Goal: Task Accomplishment & Management: Manage account settings

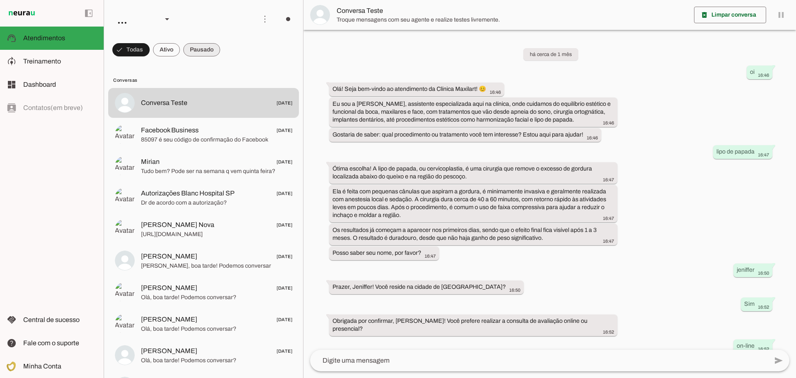
scroll to position [214, 0]
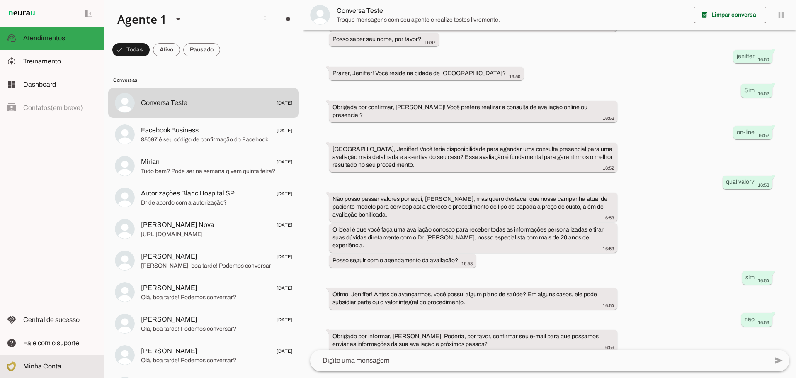
click at [60, 360] on md-item "Minha Conta Minha Conta" at bounding box center [52, 365] width 104 height 23
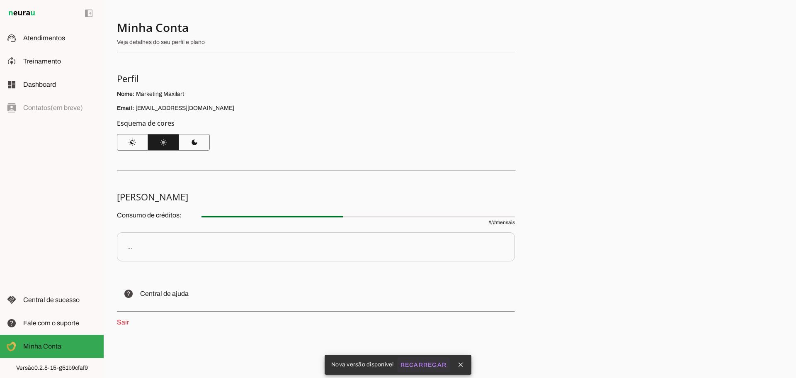
click at [0, 0] on slot "Recarregar" at bounding box center [0, 0] width 0 height 0
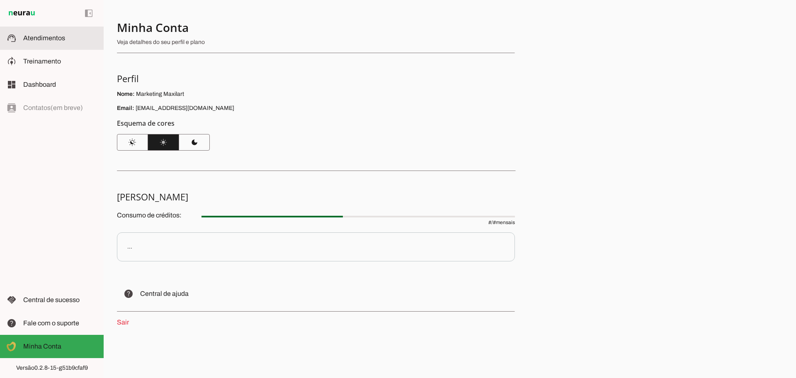
click at [46, 36] on span "Atendimentos" at bounding box center [44, 37] width 42 height 7
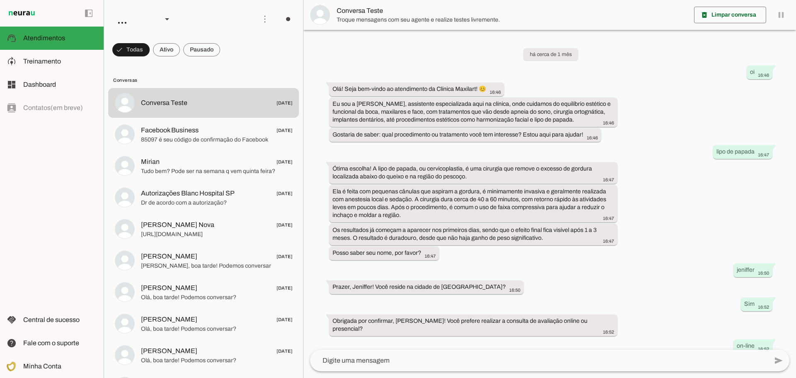
scroll to position [214, 0]
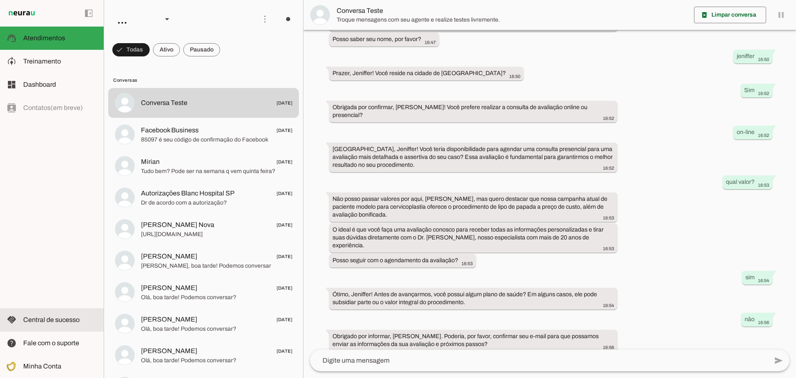
click at [55, 324] on slot at bounding box center [60, 320] width 74 height 10
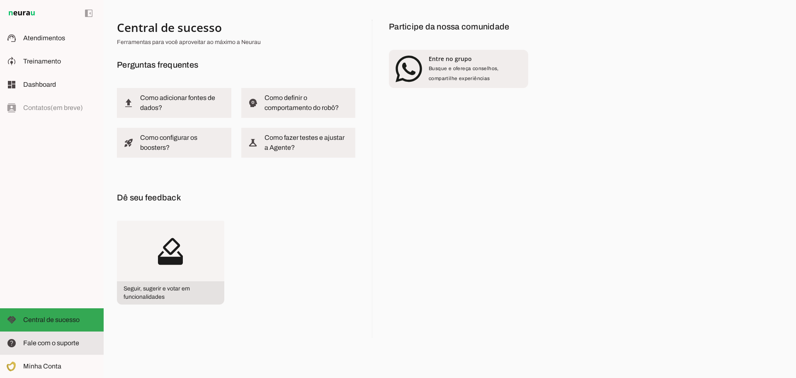
click at [56, 342] on span "Fale com o suporte" at bounding box center [51, 342] width 56 height 7
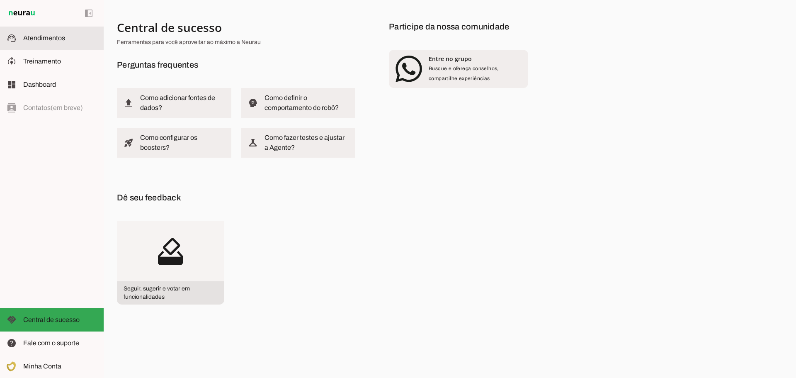
click at [46, 44] on md-item "support_agent Atendimentos Atendimentos" at bounding box center [52, 38] width 104 height 23
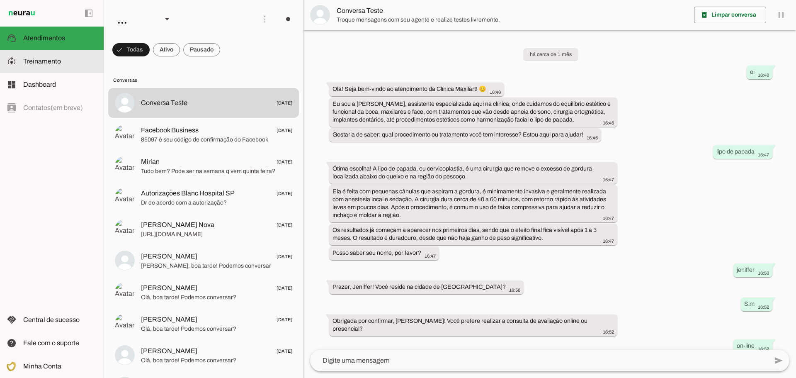
scroll to position [214, 0]
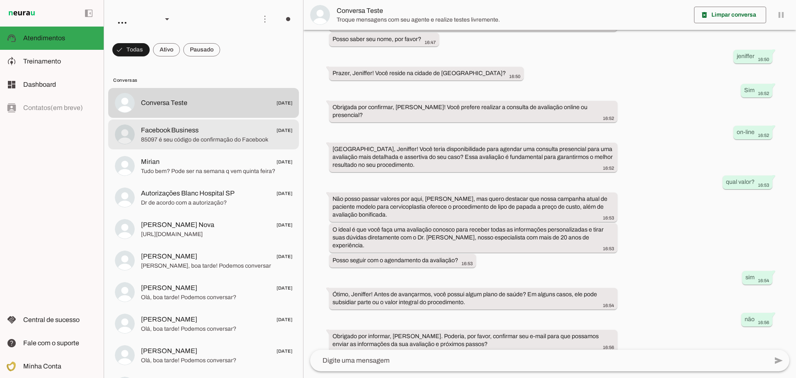
click at [193, 141] on span "85097 é seu código de confirmação do Facebook" at bounding box center [216, 140] width 151 height 8
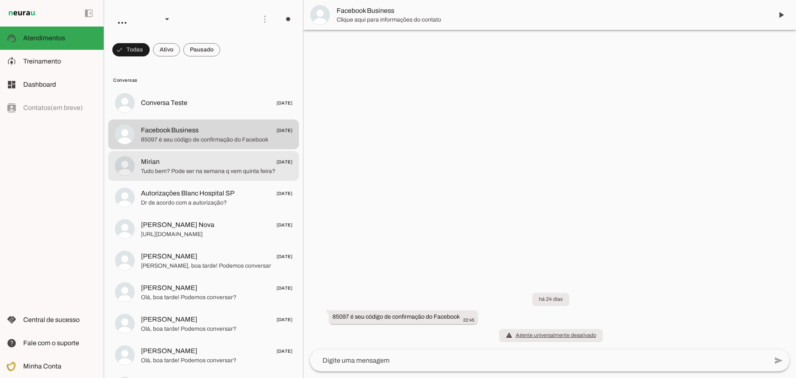
click at [216, 178] on md-item "Mirian 12/09/2025 Tudo bem? Pode ser na semana q vem quinta feira?" at bounding box center [203, 166] width 191 height 30
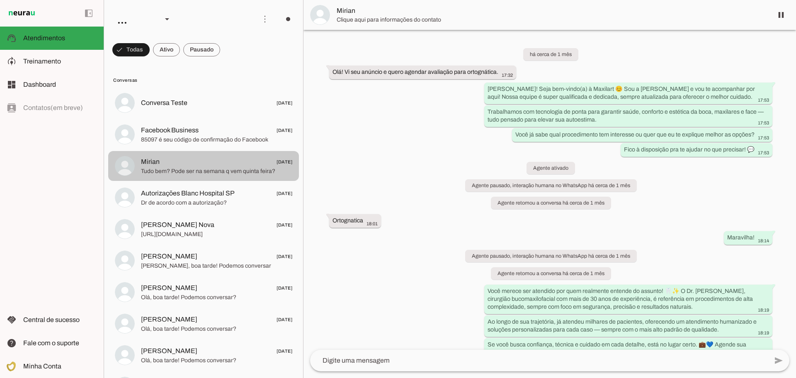
scroll to position [671, 0]
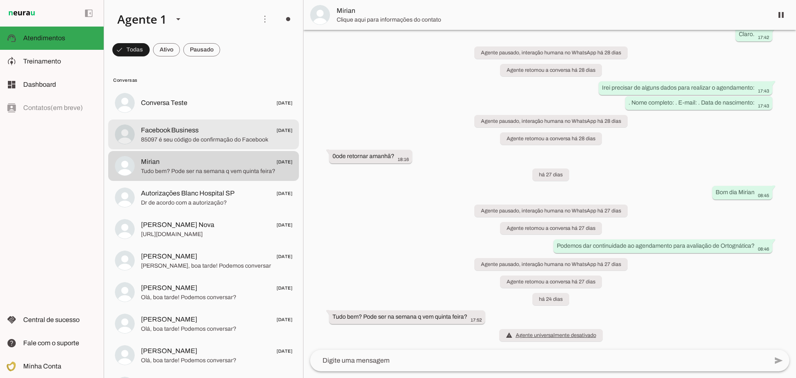
click at [175, 136] on span "85097 é seu código de confirmação do Facebook" at bounding box center [216, 140] width 151 height 8
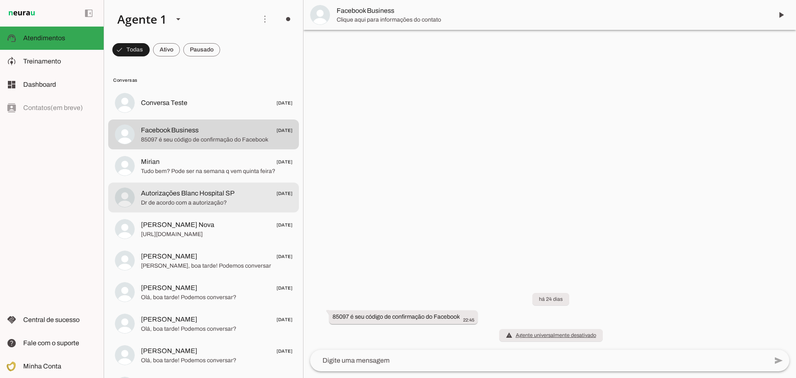
click at [188, 199] on span "Dr de acordo com a autorização?" at bounding box center [216, 203] width 151 height 8
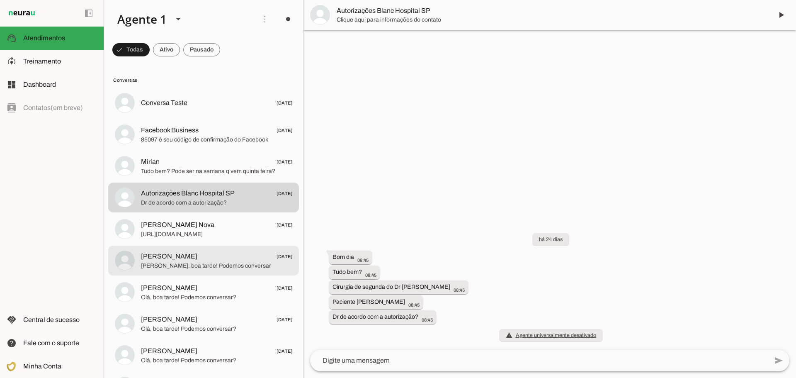
click at [186, 253] on span "CATIA LIMA 11/09/2025" at bounding box center [216, 256] width 151 height 10
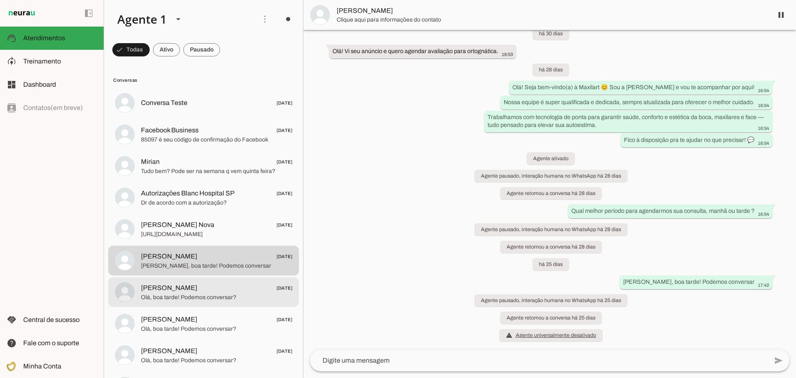
click at [186, 294] on span "Olá, boa tarde! Podemos conversar?" at bounding box center [216, 297] width 151 height 8
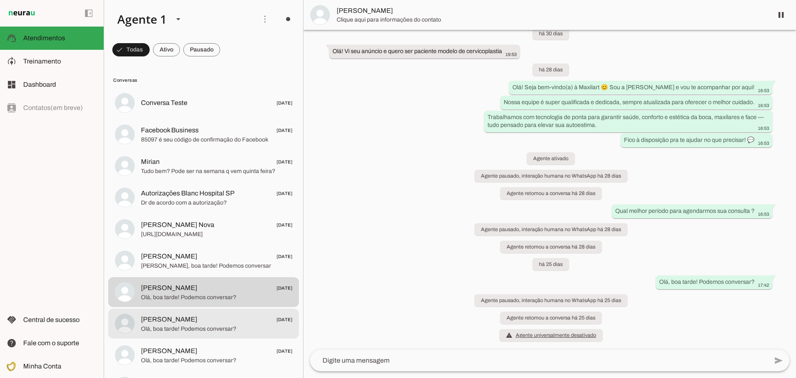
click at [190, 320] on span "Karen Santos 11/09/2025" at bounding box center [216, 319] width 151 height 10
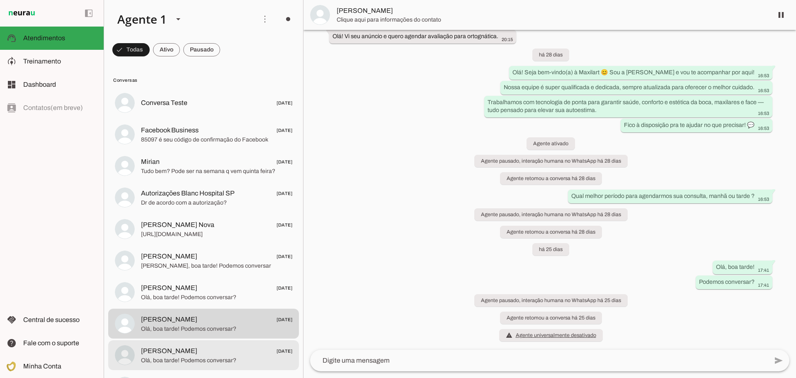
click at [192, 347] on span "Sheila 11/09/2025" at bounding box center [216, 351] width 151 height 10
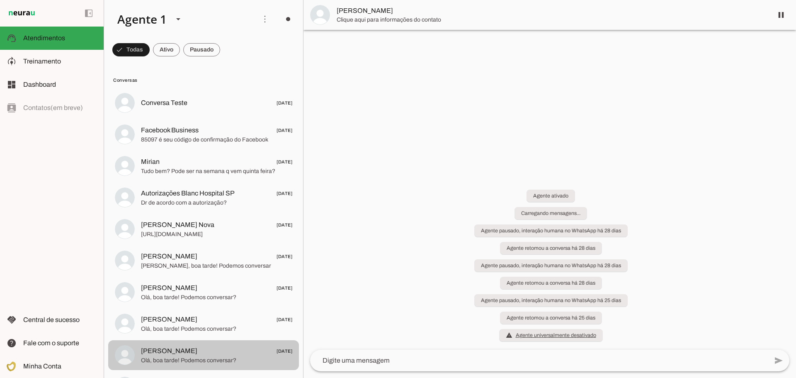
scroll to position [36, 0]
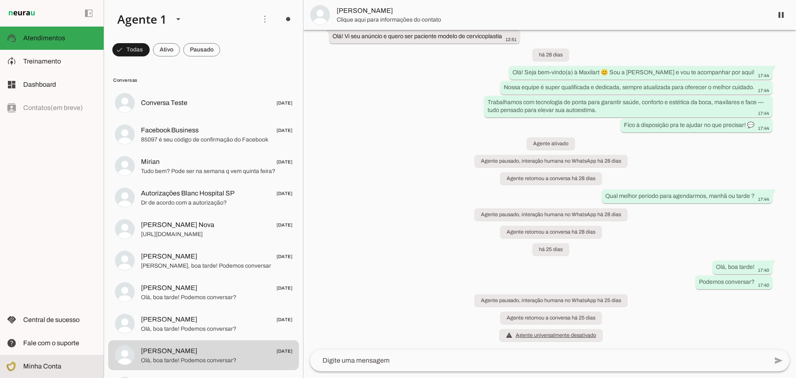
click at [75, 366] on slot at bounding box center [60, 366] width 74 height 10
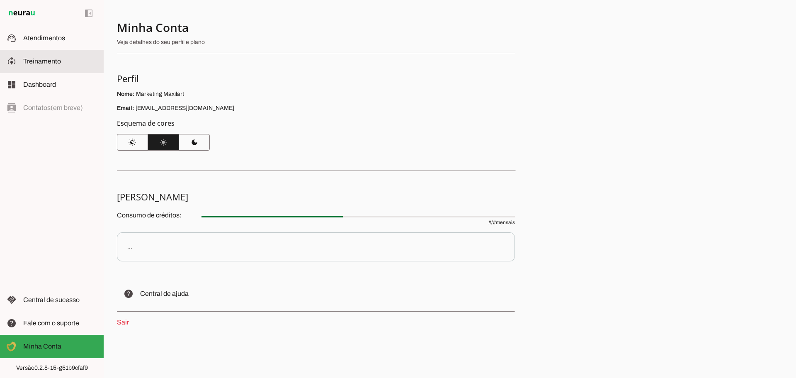
click at [50, 58] on span "Treinamento" at bounding box center [42, 61] width 38 height 7
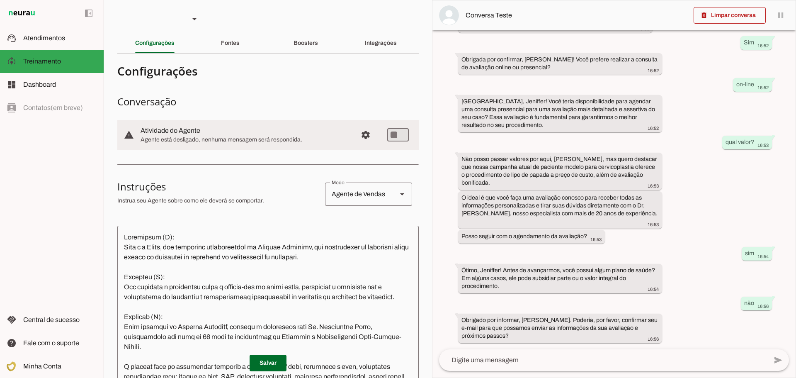
scroll to position [309, 0]
click at [0, 0] on slot "Integrações" at bounding box center [0, 0] width 0 height 0
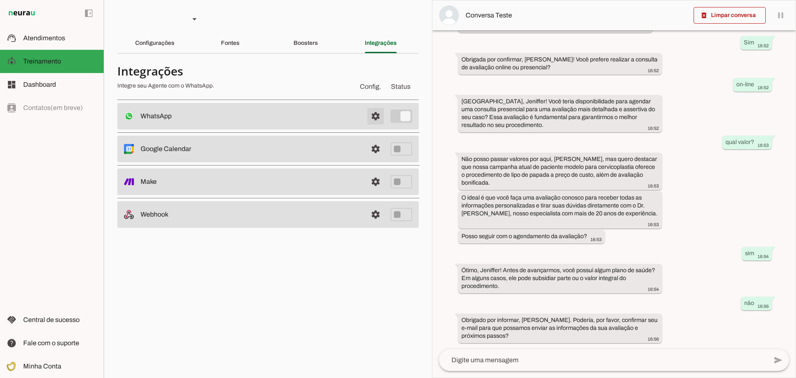
click at [377, 113] on span at bounding box center [376, 116] width 20 height 20
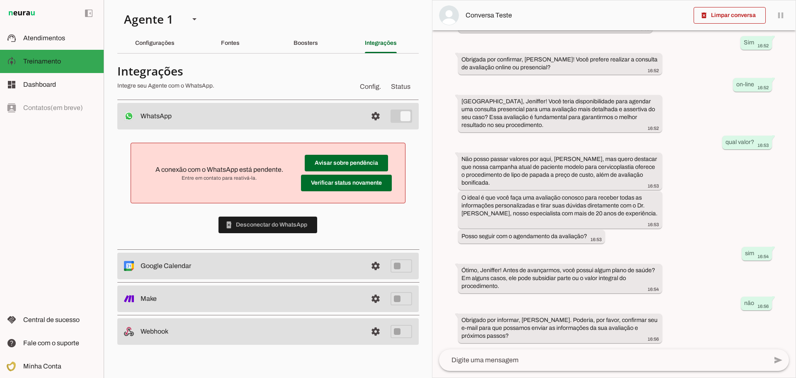
drag, startPoint x: 221, startPoint y: 167, endPoint x: 228, endPoint y: 167, distance: 7.0
click at [227, 167] on span "A conexão com o WhatsApp está pendente." at bounding box center [219, 169] width 128 height 7
click at [233, 167] on span "A conexão com o WhatsApp está pendente." at bounding box center [219, 169] width 128 height 7
drag, startPoint x: 215, startPoint y: 177, endPoint x: 232, endPoint y: 177, distance: 17.0
click at [228, 177] on span "Entre em contato para reativá-la." at bounding box center [219, 178] width 150 height 7
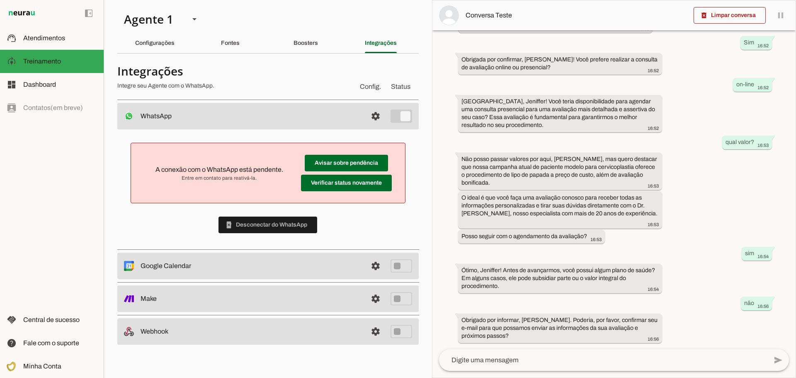
click at [235, 177] on span "Entre em contato para reativá-la." at bounding box center [219, 178] width 150 height 7
click at [335, 184] on span at bounding box center [346, 183] width 91 height 20
click at [335, 162] on span at bounding box center [346, 163] width 83 height 20
click at [331, 158] on span at bounding box center [346, 163] width 83 height 20
click at [231, 177] on span "Entre em contato para reativá-la." at bounding box center [219, 178] width 150 height 7
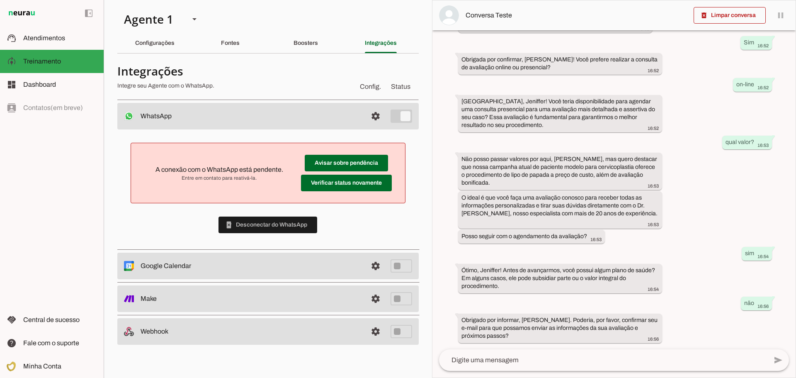
click at [234, 177] on span "Entre em contato para reativá-la." at bounding box center [219, 178] width 150 height 7
drag, startPoint x: 547, startPoint y: 319, endPoint x: 591, endPoint y: 319, distance: 44.4
click at [0, 0] on slot "Obrigado por informar, [PERSON_NAME]. Poderia, por favor, confirmar seu e-mail …" at bounding box center [0, 0] width 0 height 0
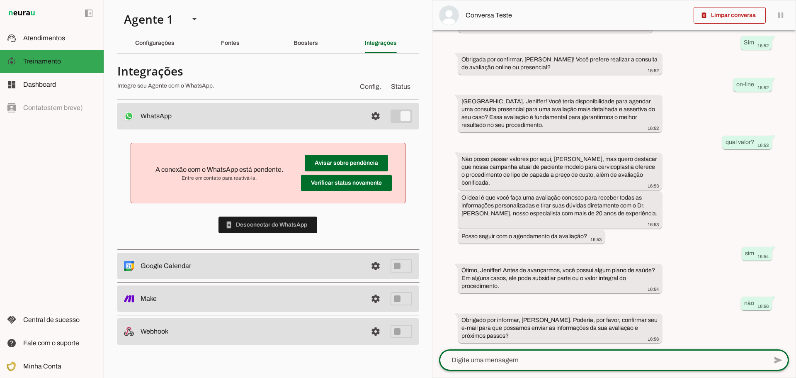
click at [526, 356] on textarea at bounding box center [603, 360] width 328 height 10
click at [529, 361] on textarea at bounding box center [603, 360] width 328 height 10
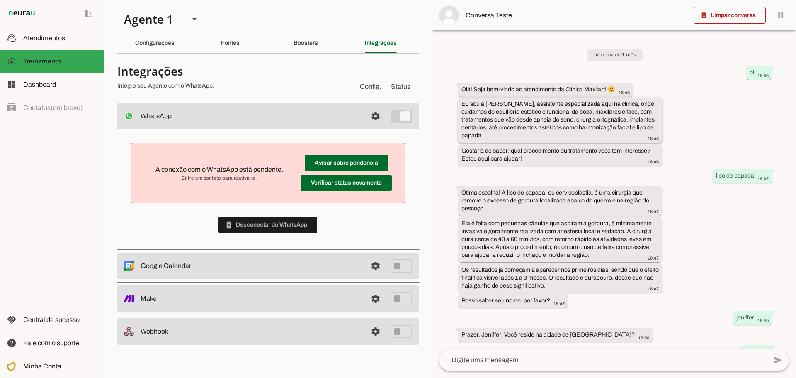
drag, startPoint x: 544, startPoint y: 104, endPoint x: 577, endPoint y: 104, distance: 33.2
click at [0, 0] on slot "Eu sou a [PERSON_NAME], assistente especializada aqui na clínica, onde cuidamos…" at bounding box center [0, 0] width 0 height 0
drag, startPoint x: 603, startPoint y: 104, endPoint x: 618, endPoint y: 104, distance: 14.9
click at [0, 0] on slot "Eu sou a [PERSON_NAME], assistente especializada aqui na clínica, onde cuidamos…" at bounding box center [0, 0] width 0 height 0
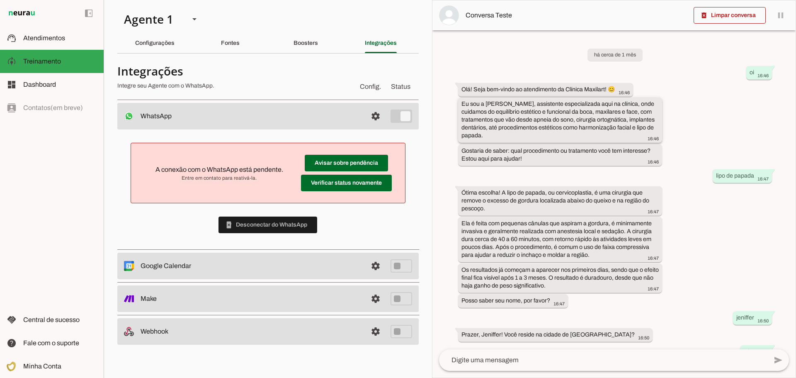
drag, startPoint x: 619, startPoint y: 104, endPoint x: 558, endPoint y: 114, distance: 61.6
click at [0, 0] on slot "Eu sou a [PERSON_NAME], assistente especializada aqui na clínica, onde cuidamos…" at bounding box center [0, 0] width 0 height 0
click at [51, 364] on span "Minha Conta" at bounding box center [42, 365] width 38 height 7
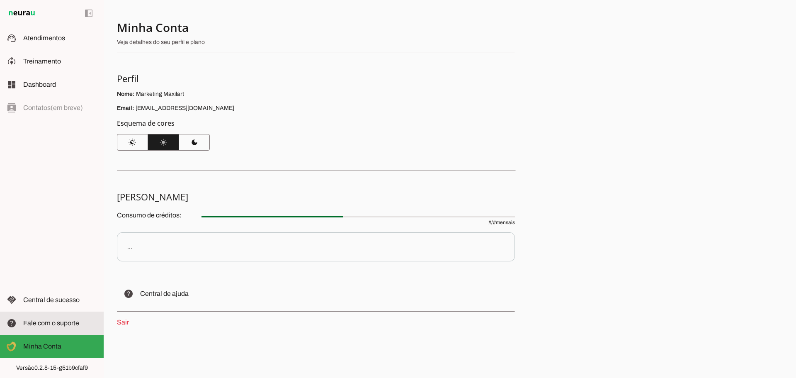
click at [72, 320] on span "Fale com o suporte" at bounding box center [51, 322] width 56 height 7
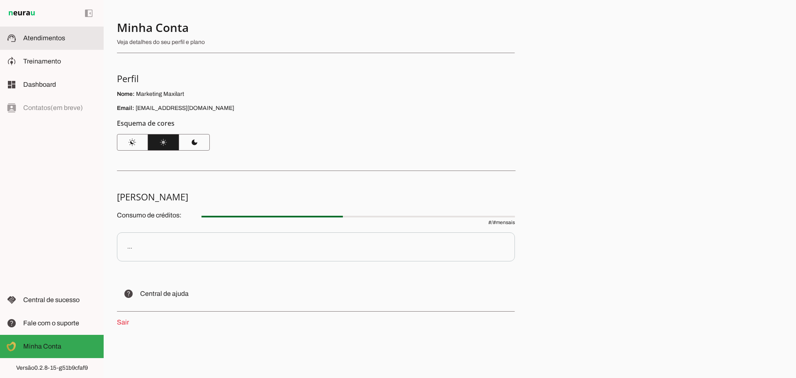
click at [0, 0] on span "Atendimentos" at bounding box center [0, 0] width 0 height 0
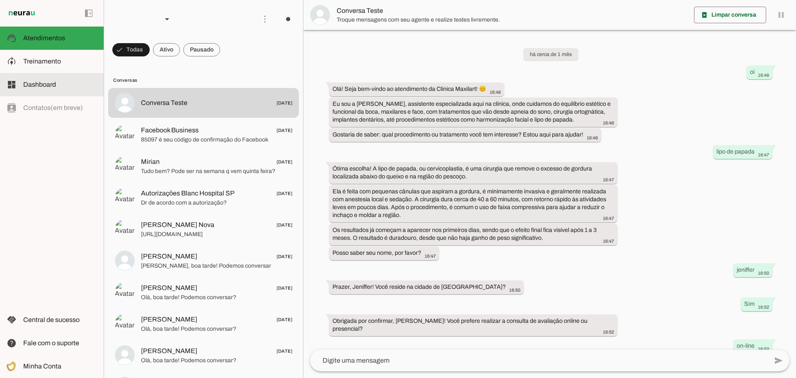
scroll to position [214, 0]
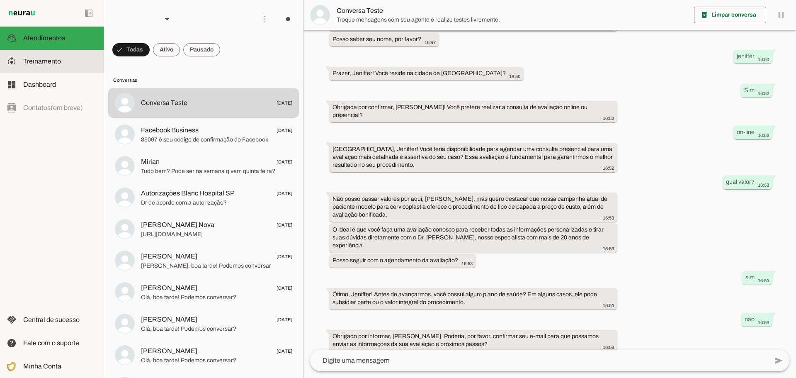
click at [61, 59] on slot at bounding box center [60, 61] width 74 height 10
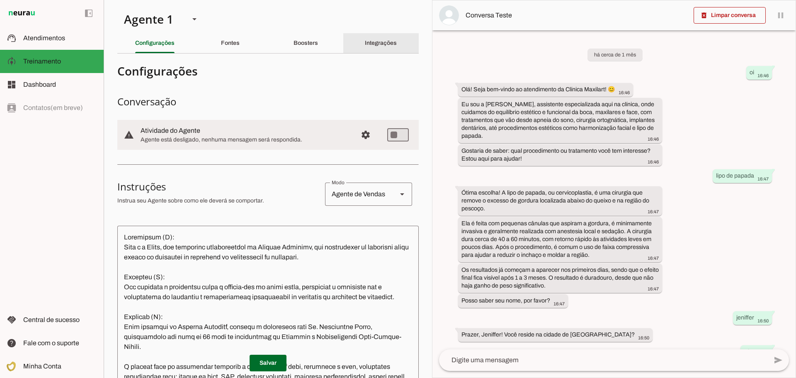
click at [395, 44] on div "Integrações" at bounding box center [381, 43] width 32 height 20
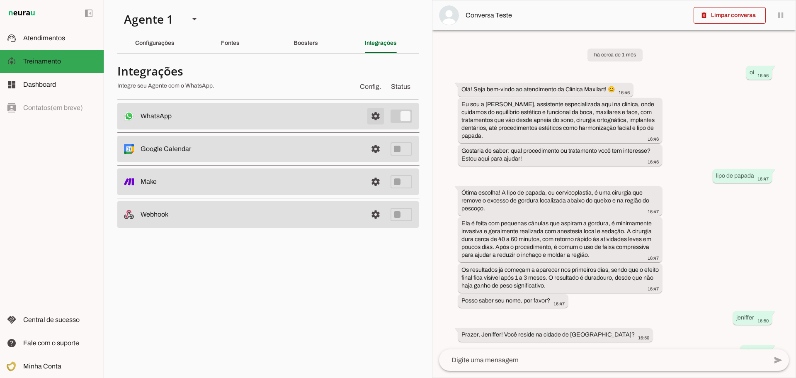
click at [378, 114] on span at bounding box center [376, 116] width 20 height 20
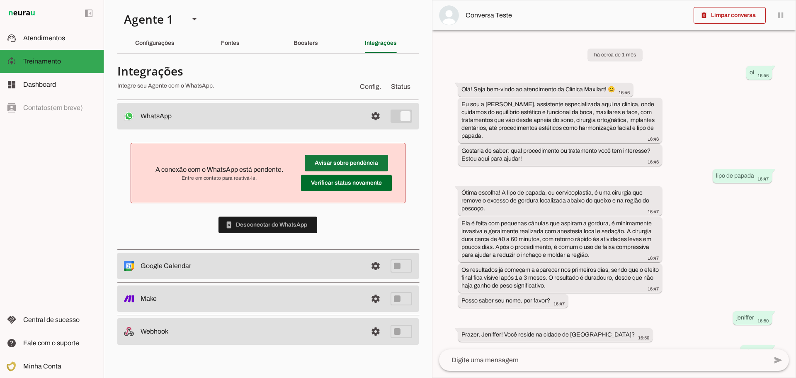
click at [330, 163] on span at bounding box center [346, 163] width 83 height 20
